Goal: Book appointment/travel/reservation

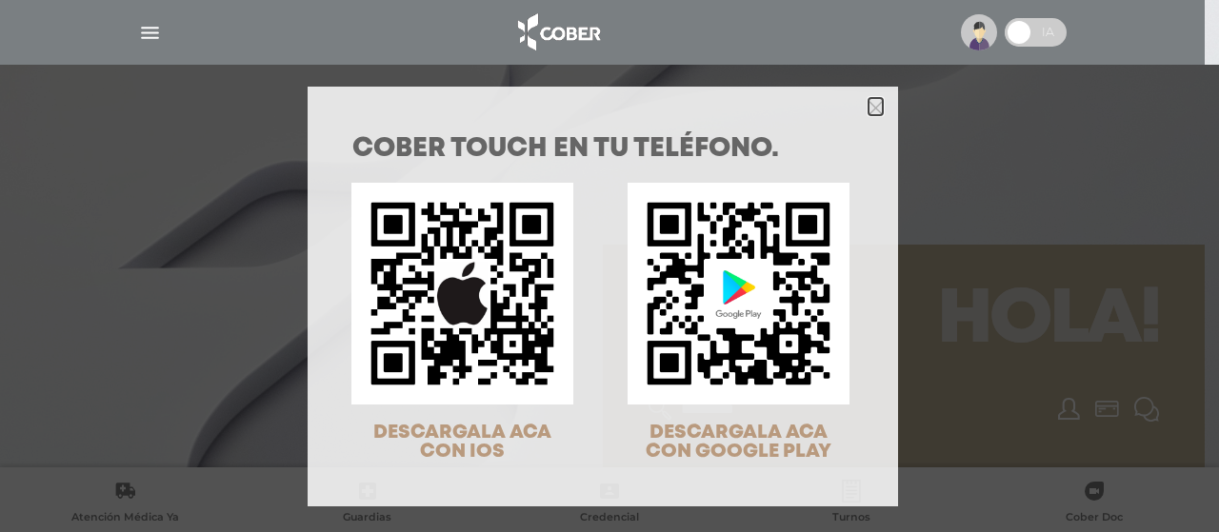
click at [868, 108] on polygon "Close" at bounding box center [875, 108] width 14 height 14
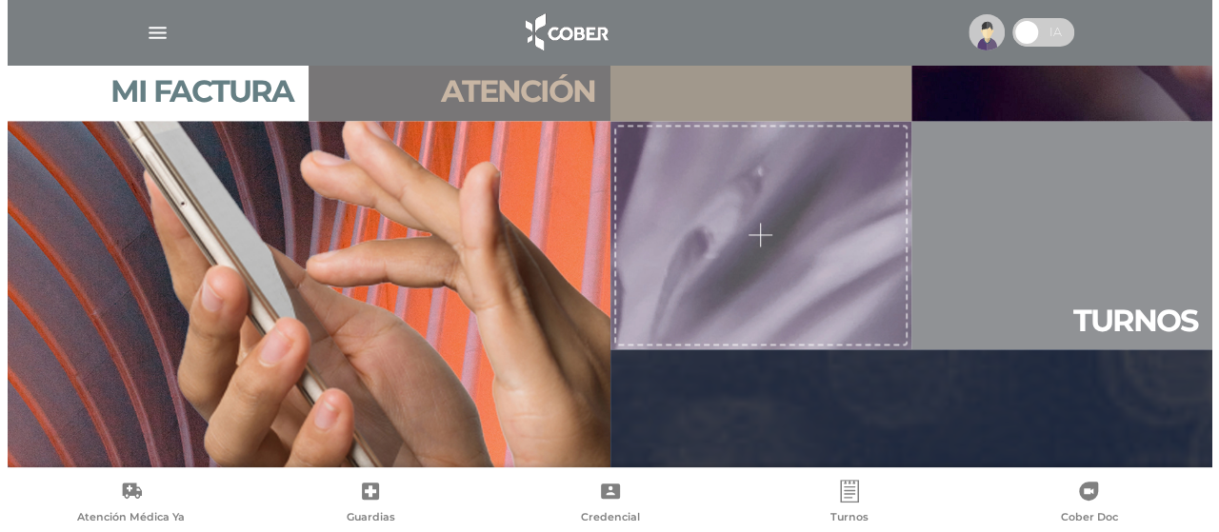
scroll to position [1489, 0]
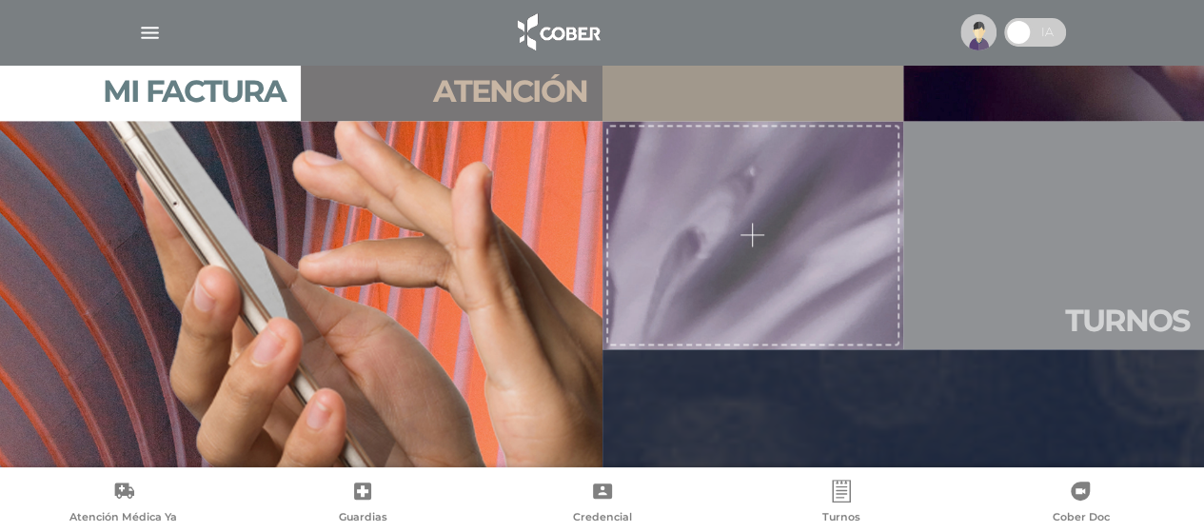
click at [1079, 244] on link "Tur nos" at bounding box center [1053, 235] width 301 height 228
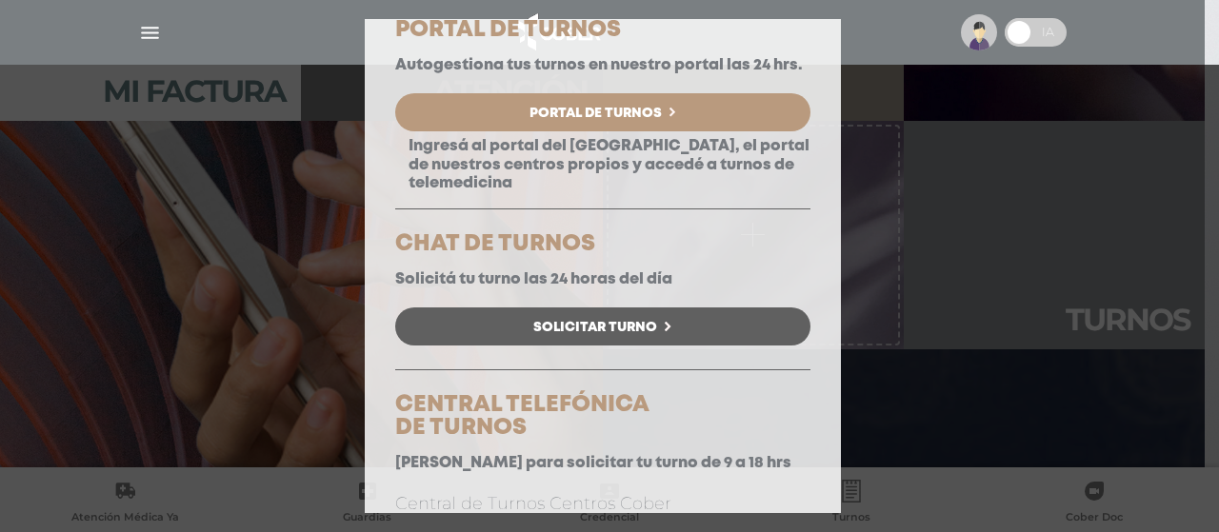
scroll to position [158, 0]
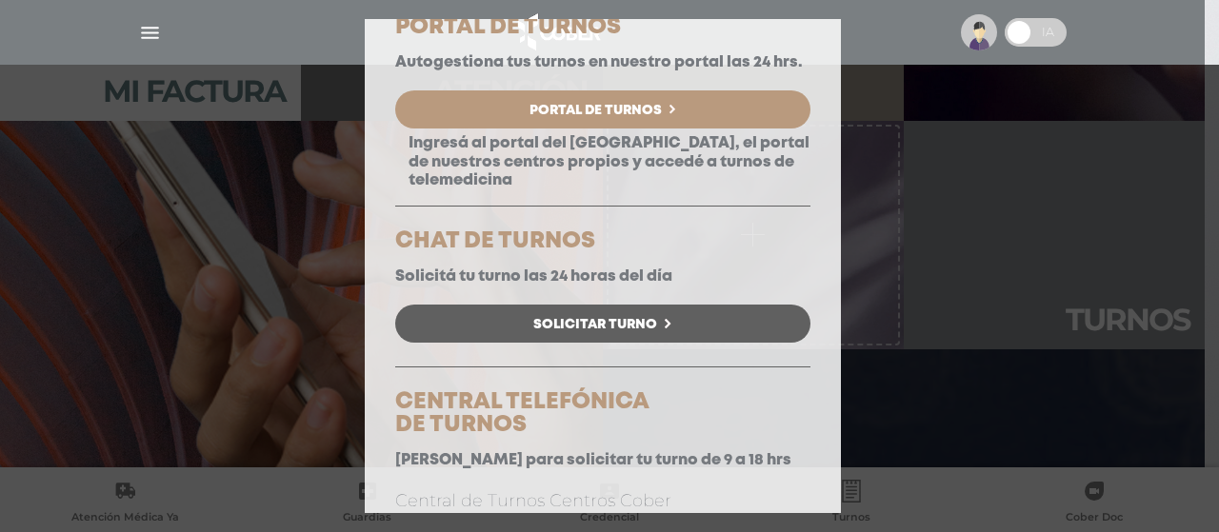
click at [646, 331] on span "Solicitar Turno" at bounding box center [595, 324] width 124 height 13
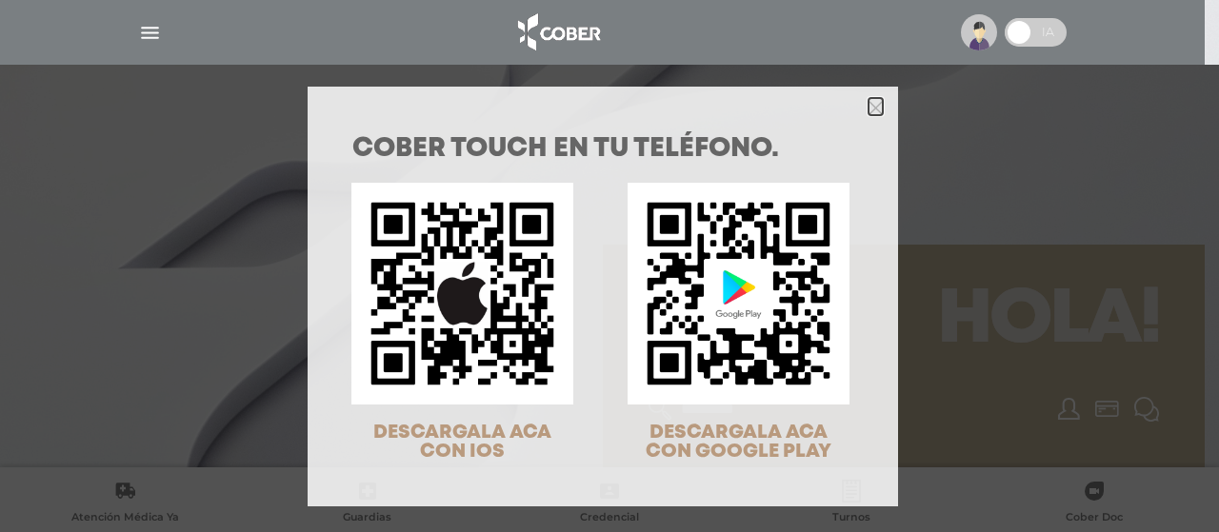
click at [868, 104] on icon "Close" at bounding box center [875, 108] width 14 height 14
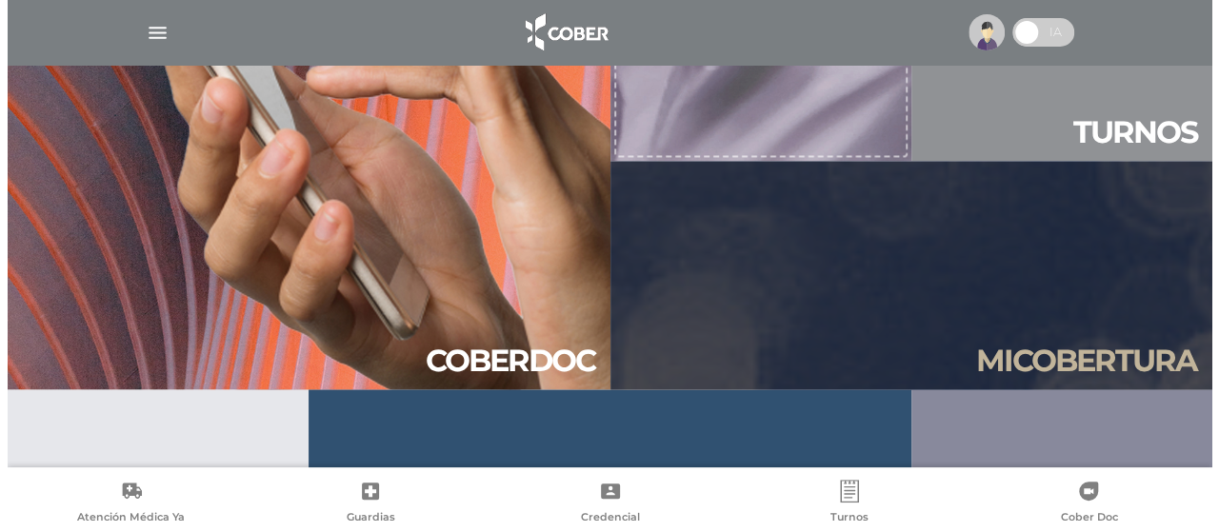
scroll to position [1677, 0]
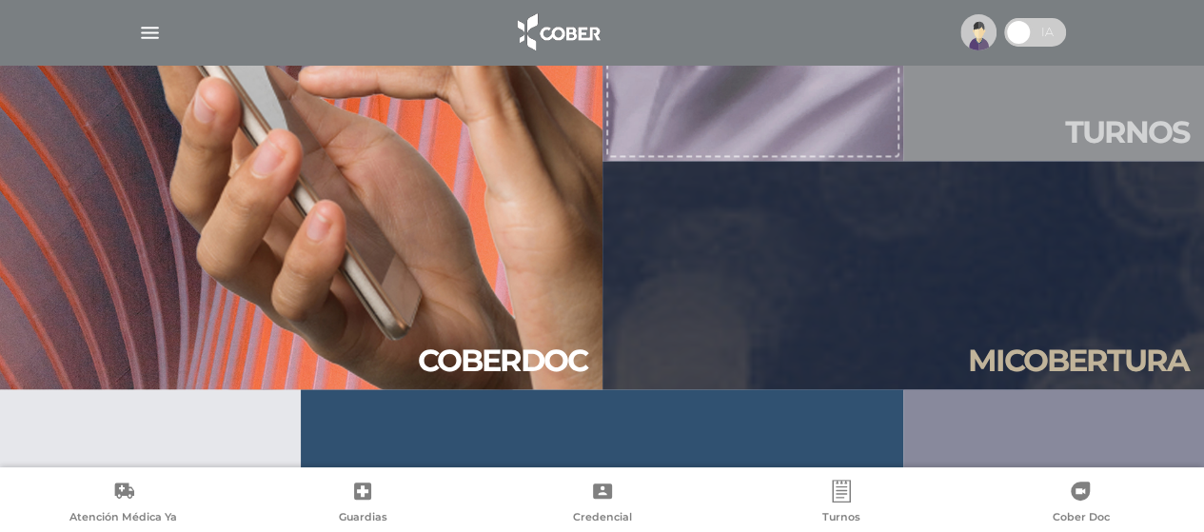
click at [1128, 115] on h2 "Tur nos" at bounding box center [1127, 131] width 124 height 36
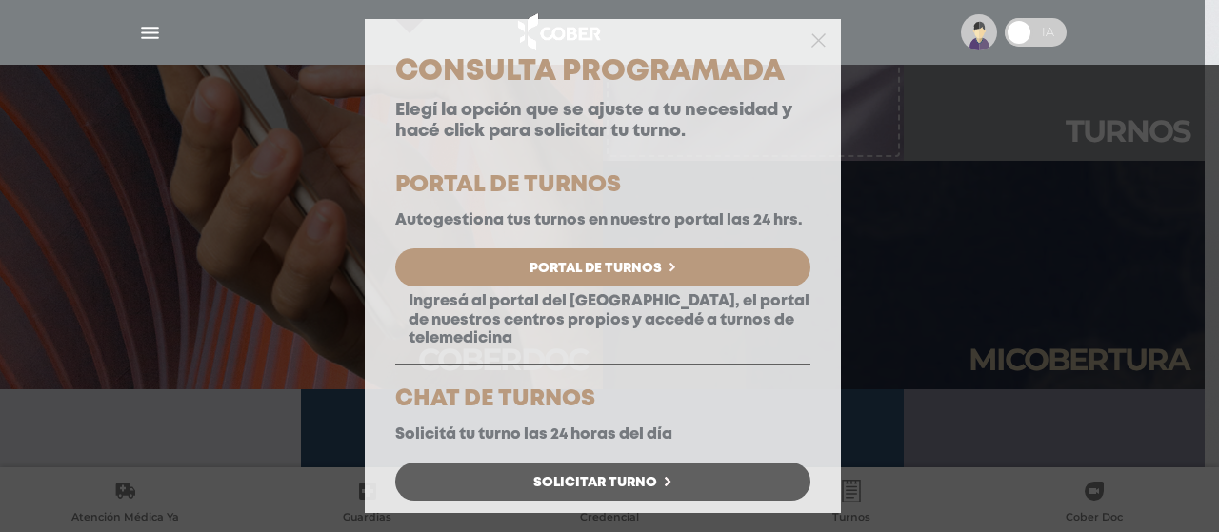
click at [746, 491] on link "Solicitar Turno" at bounding box center [602, 482] width 415 height 38
